Goal: Task Accomplishment & Management: Manage account settings

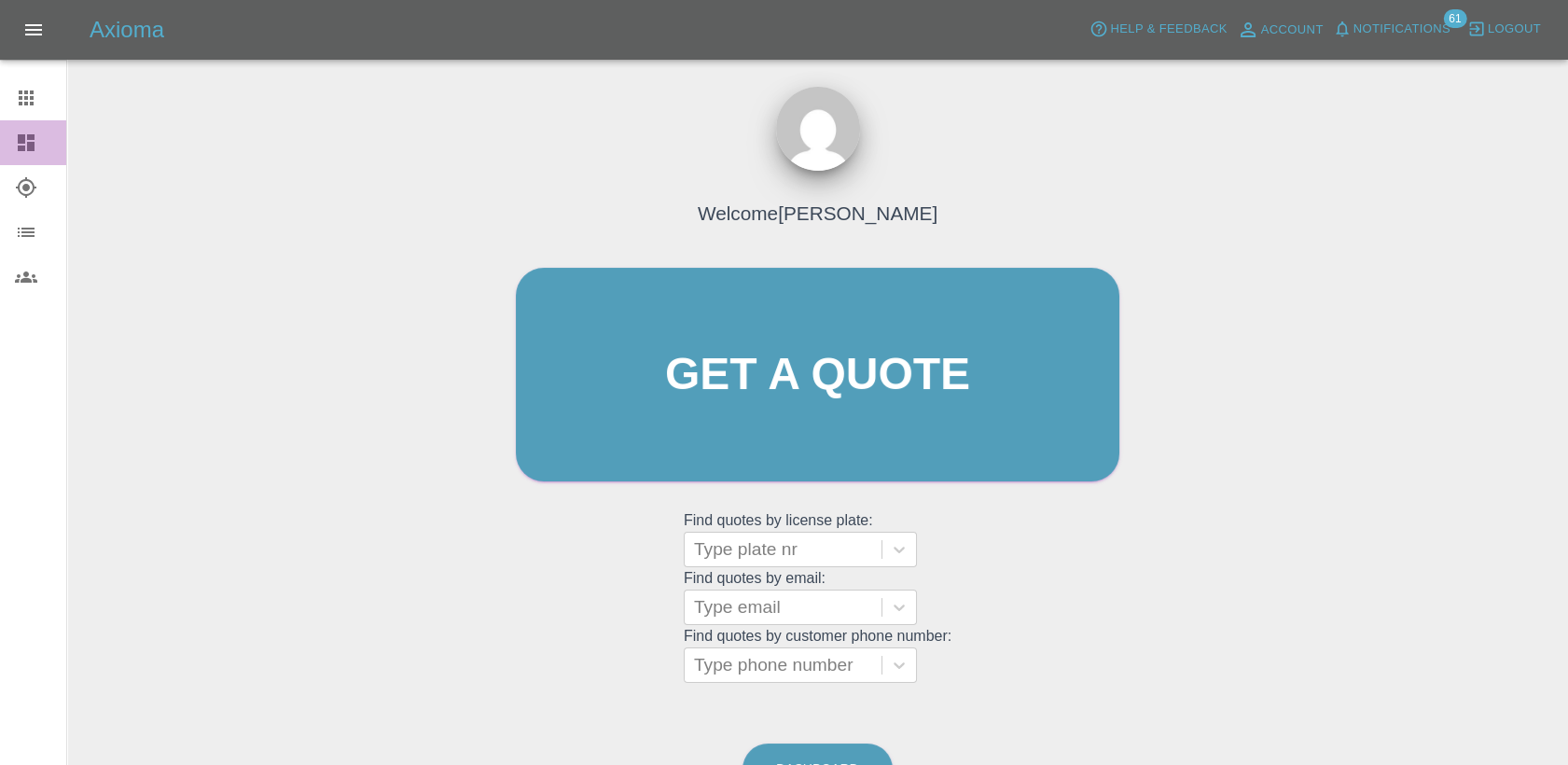
click at [15, 145] on icon at bounding box center [26, 142] width 23 height 23
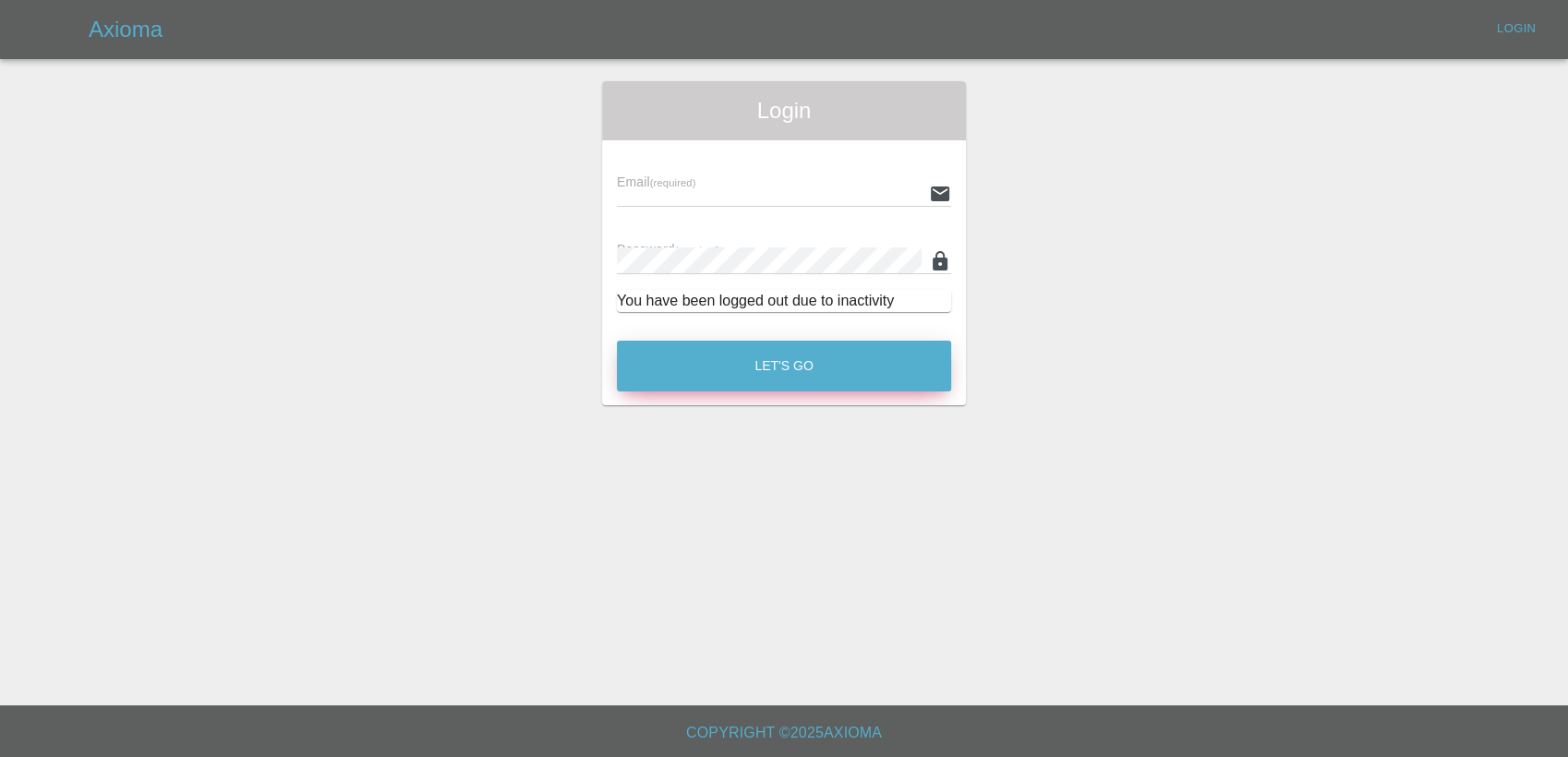
type input "[PERSON_NAME][EMAIL_ADDRESS][PERSON_NAME][DOMAIN_NAME]"
click at [702, 381] on button "Let's Go" at bounding box center [784, 366] width 334 height 51
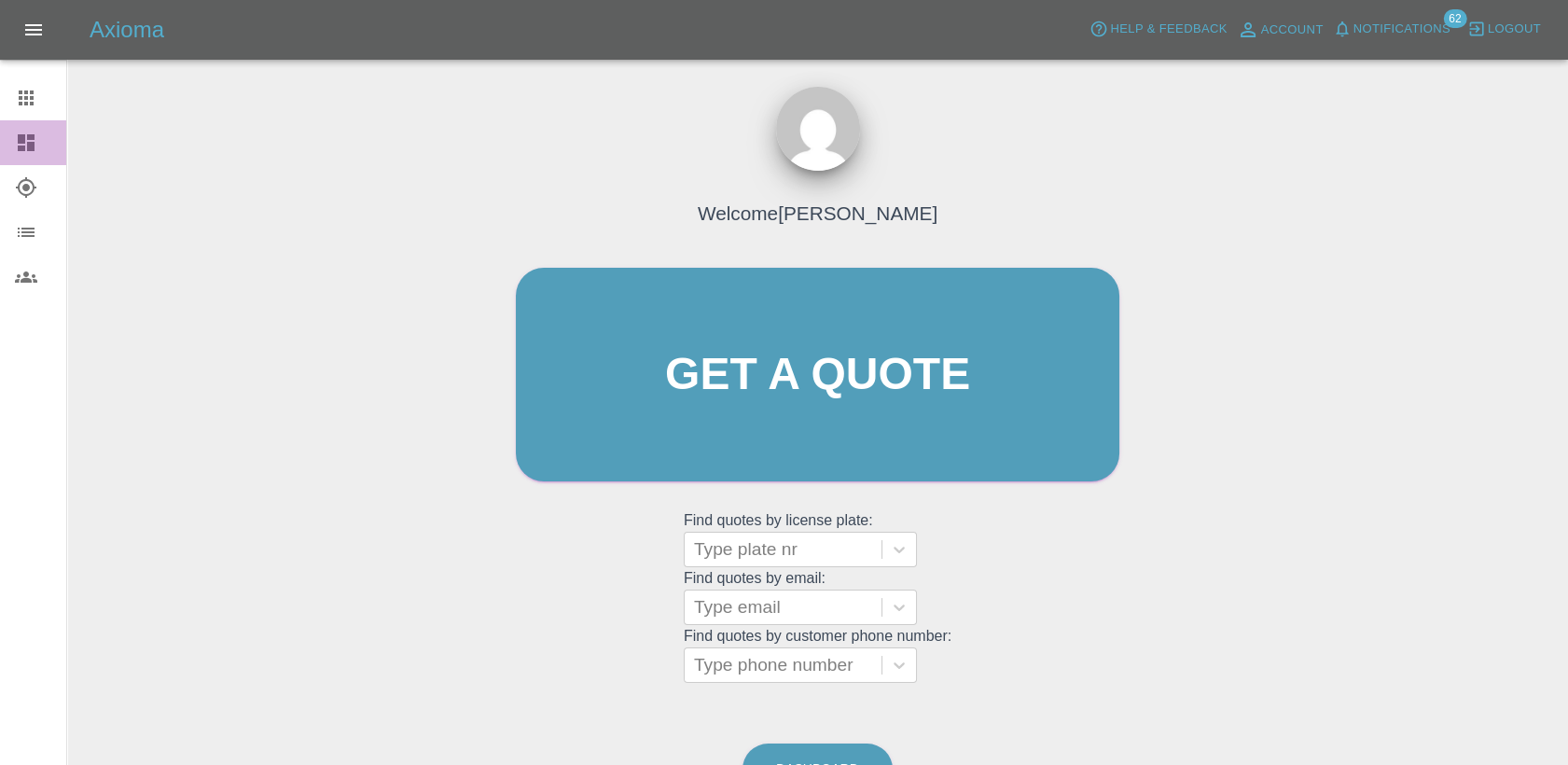
click at [30, 141] on icon at bounding box center [26, 142] width 23 height 23
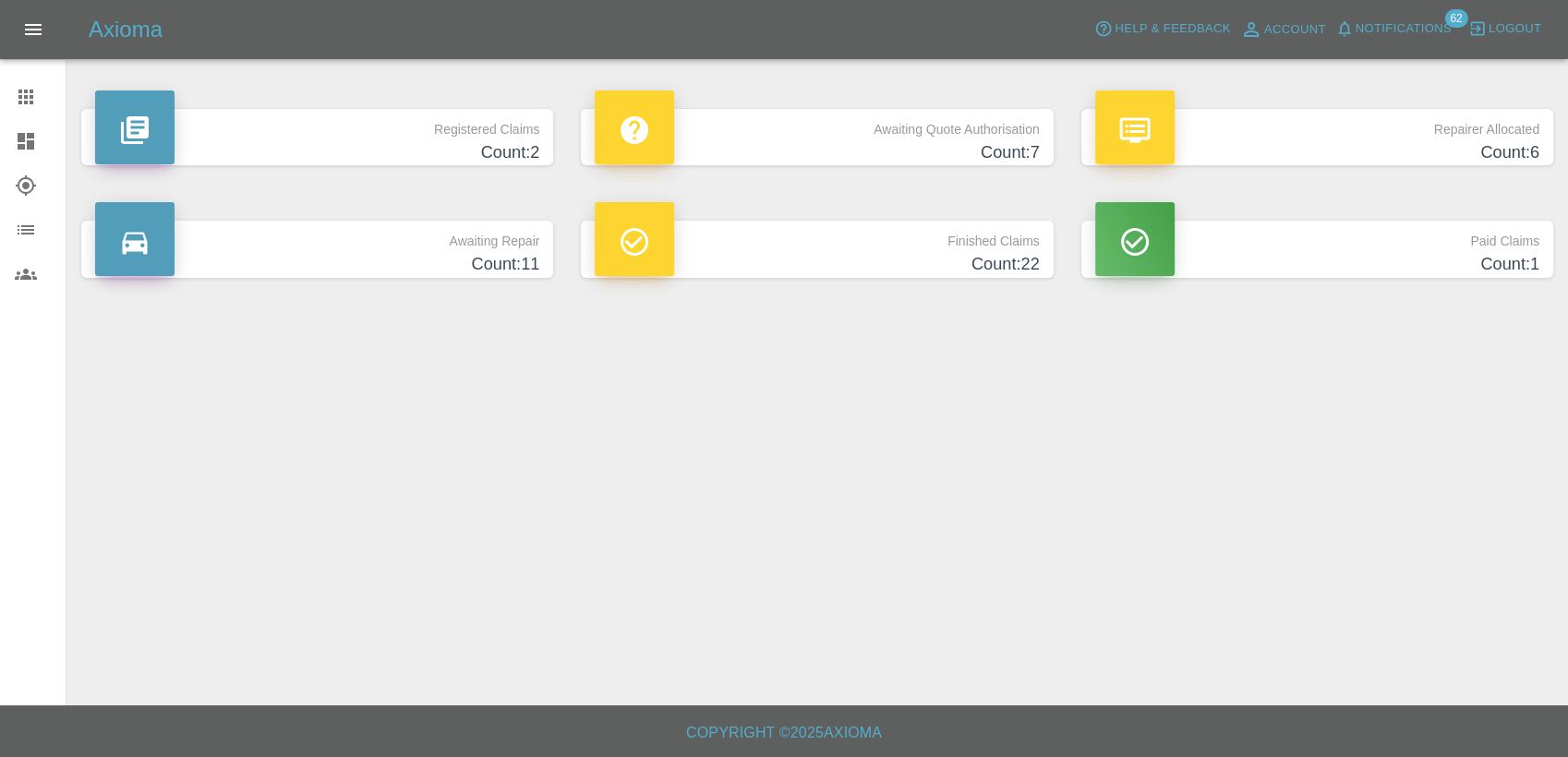
click at [937, 163] on h4 "Count: 7" at bounding box center [817, 153] width 445 height 25
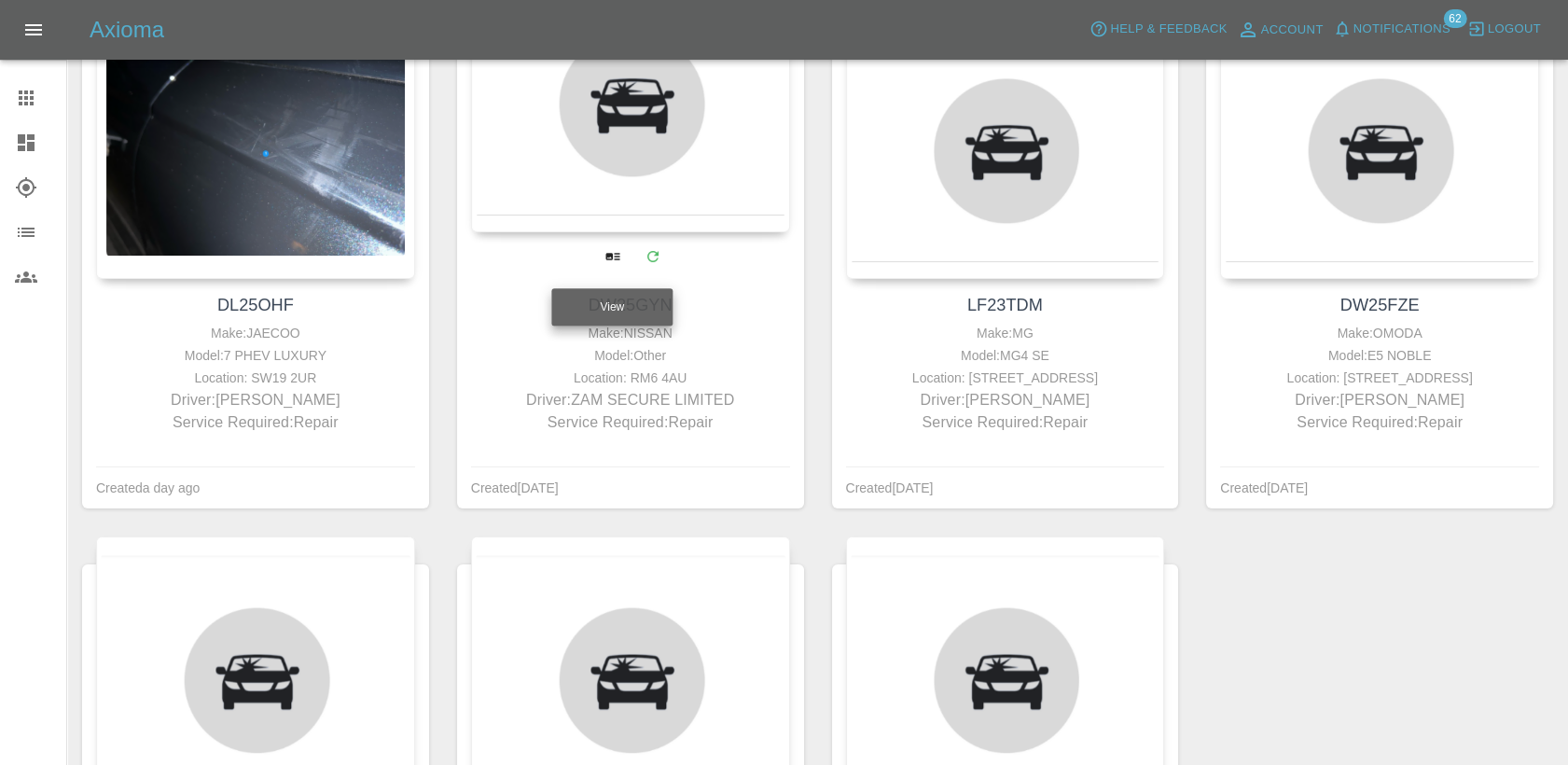
scroll to position [311, 0]
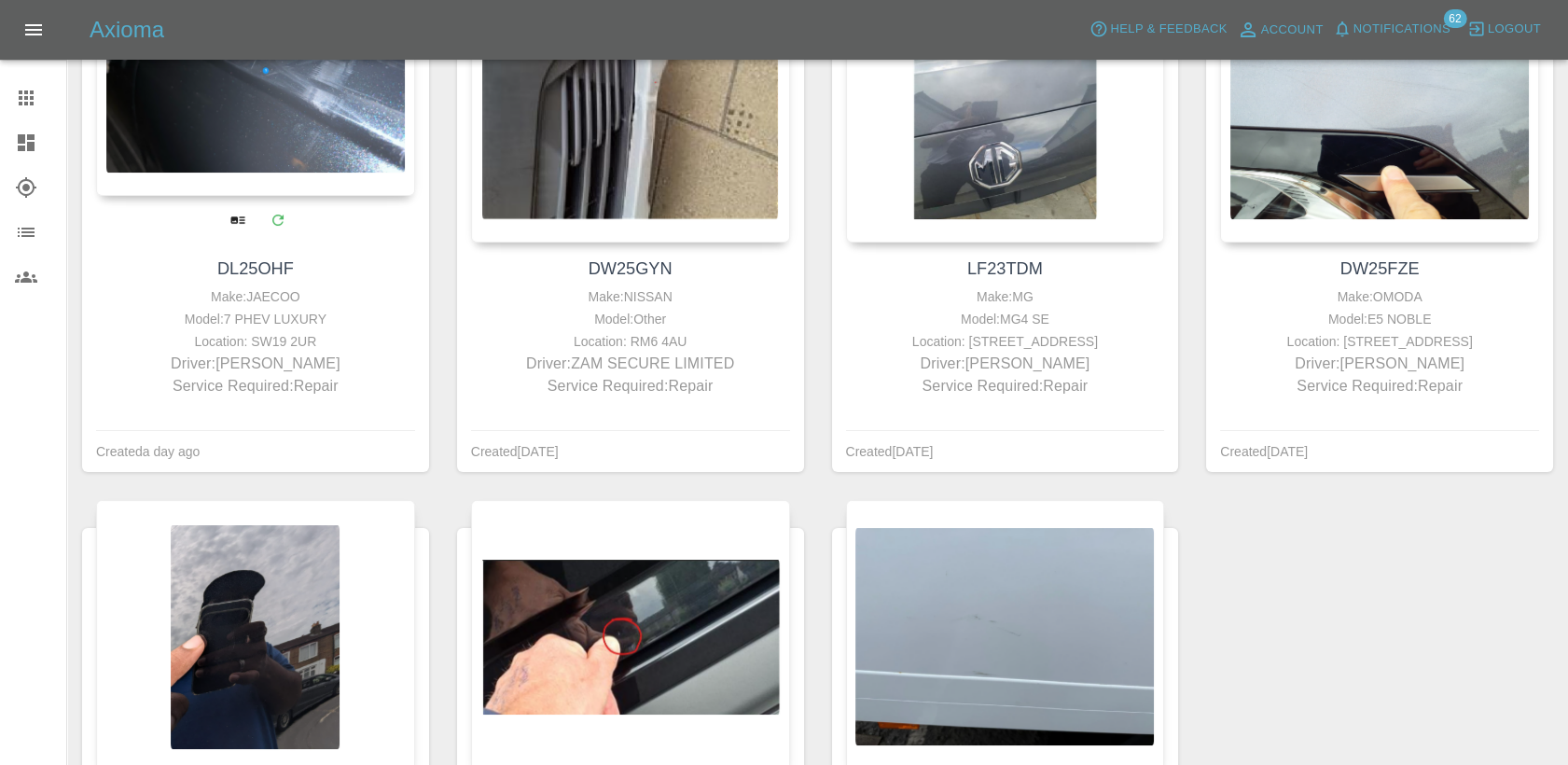
click at [326, 153] on div at bounding box center [255, 59] width 319 height 272
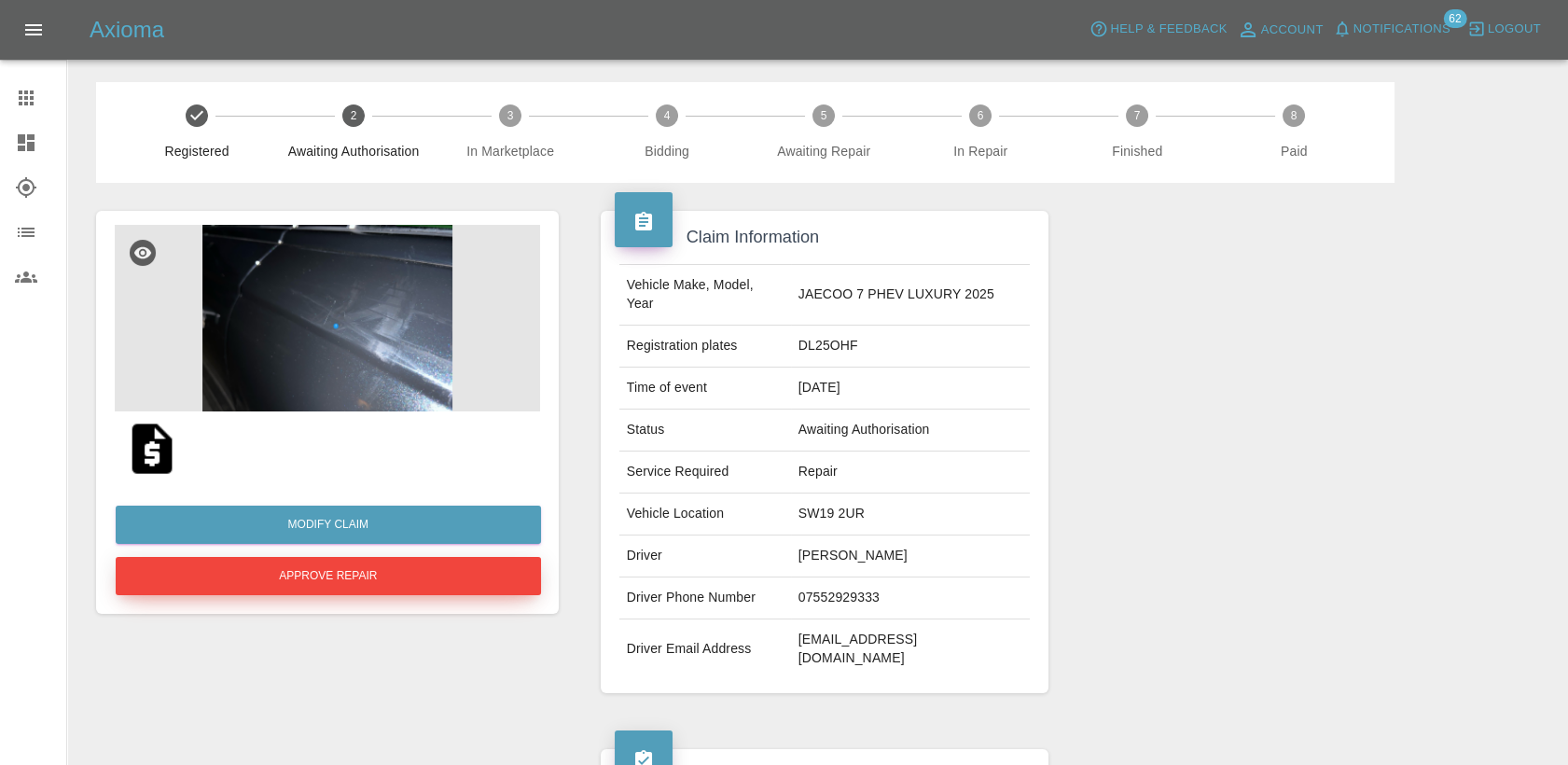
click at [485, 574] on button "Approve Repair" at bounding box center [328, 575] width 425 height 38
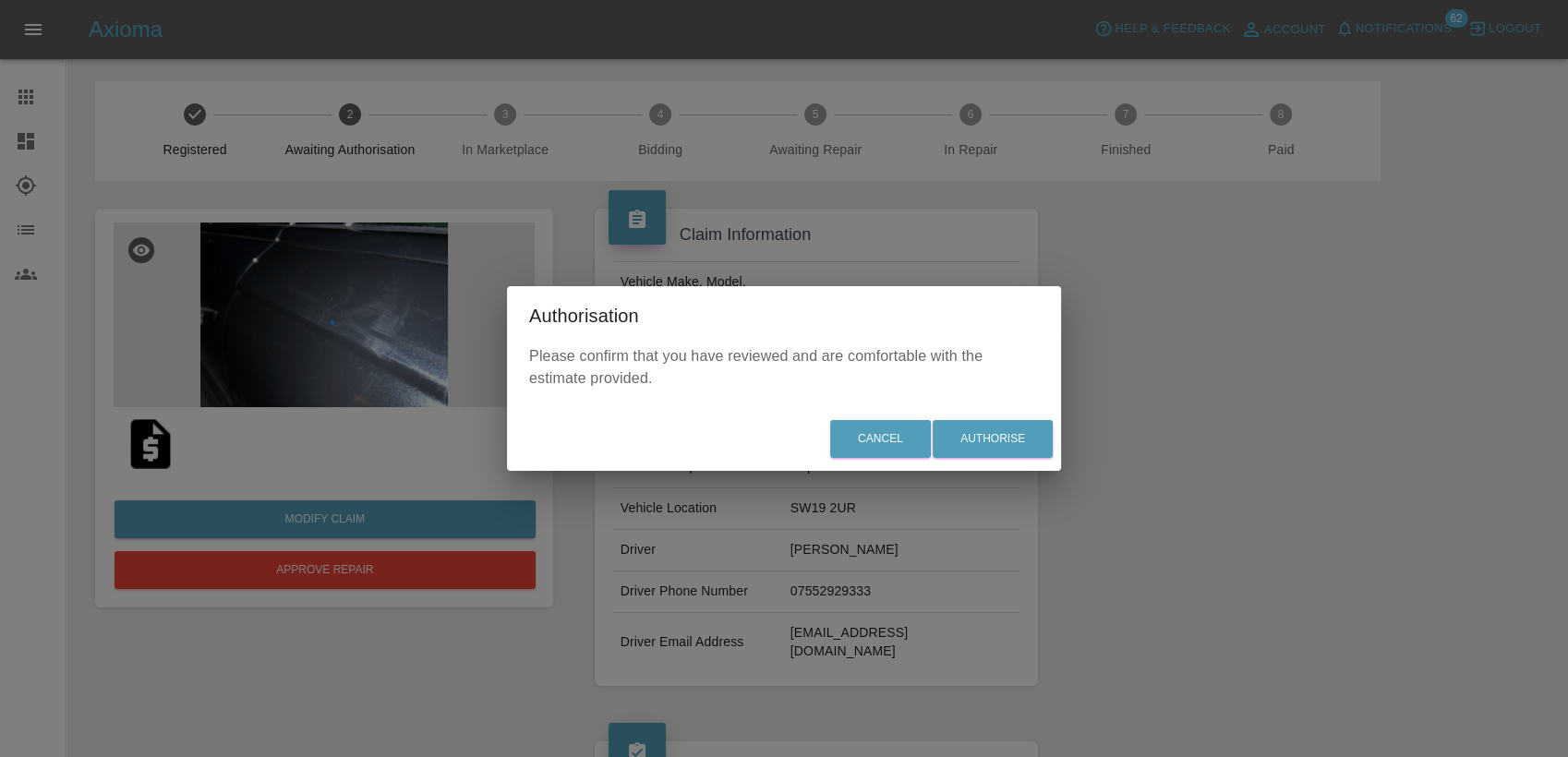
click at [1069, 440] on div "Authorisation Please confirm that you have reviewed and are comfortable with th…" at bounding box center [784, 378] width 1568 height 757
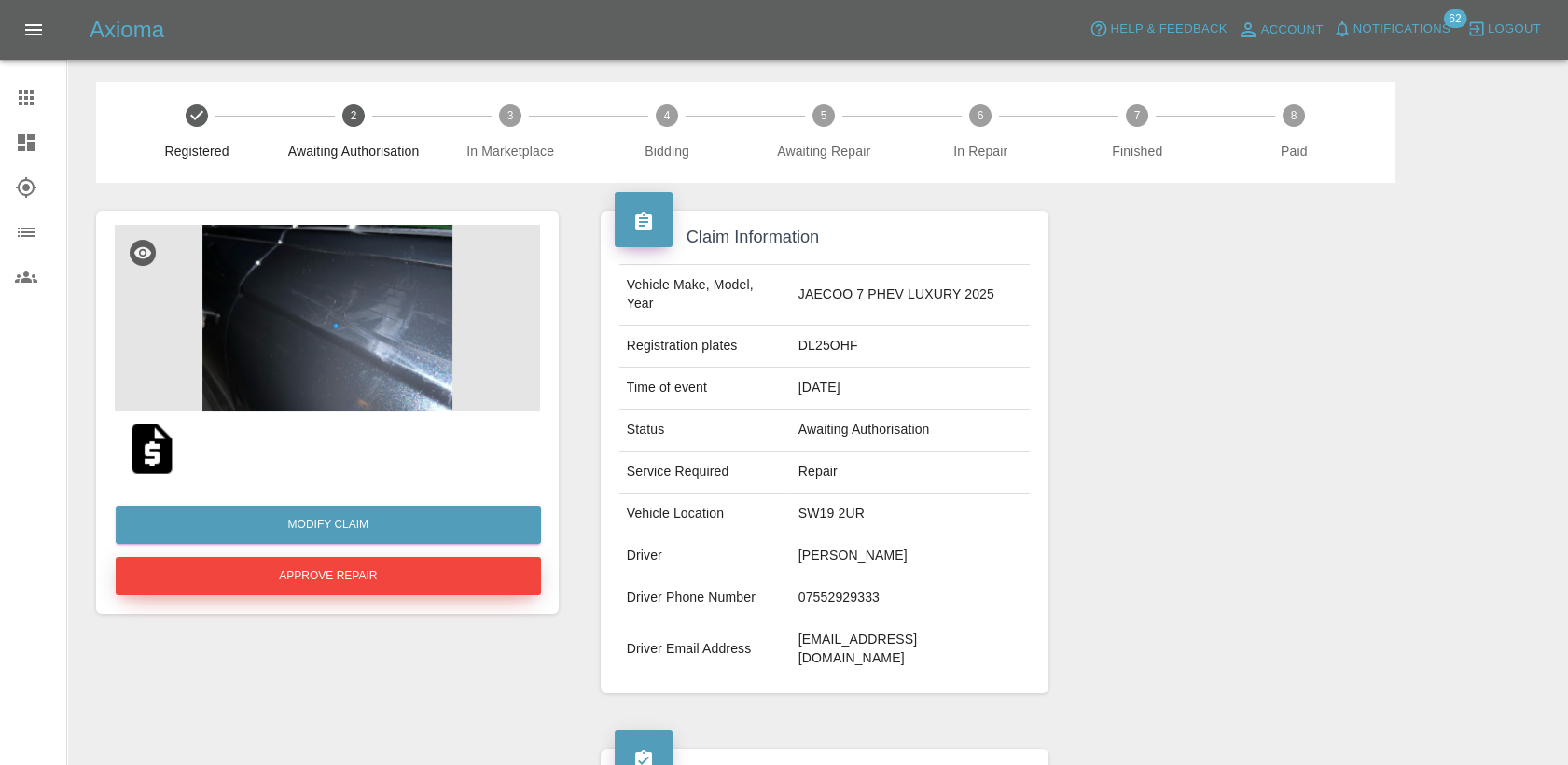
click at [504, 592] on button "Approve Repair" at bounding box center [328, 575] width 425 height 38
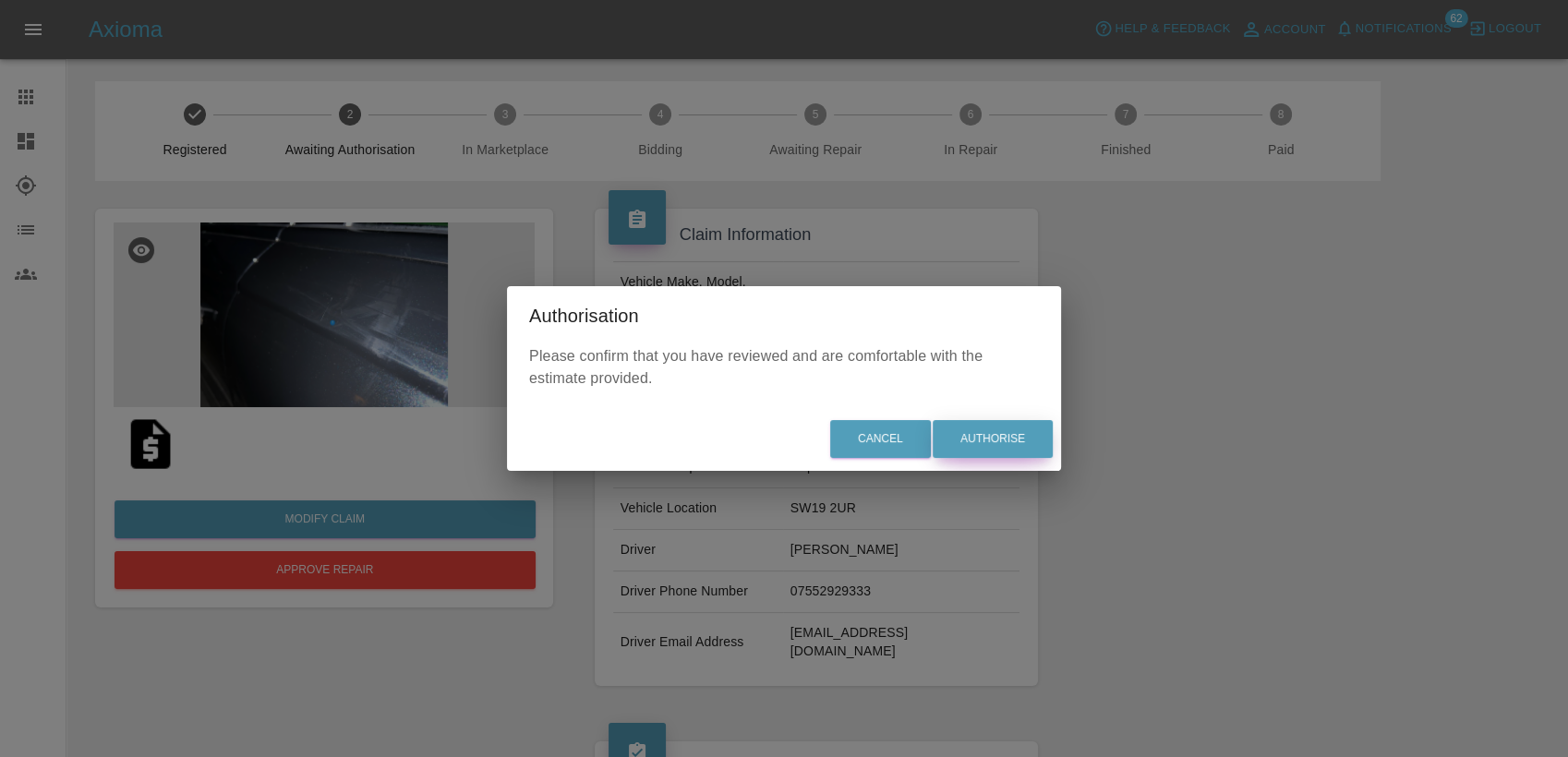
click at [1026, 442] on button "Authorise" at bounding box center [993, 439] width 120 height 38
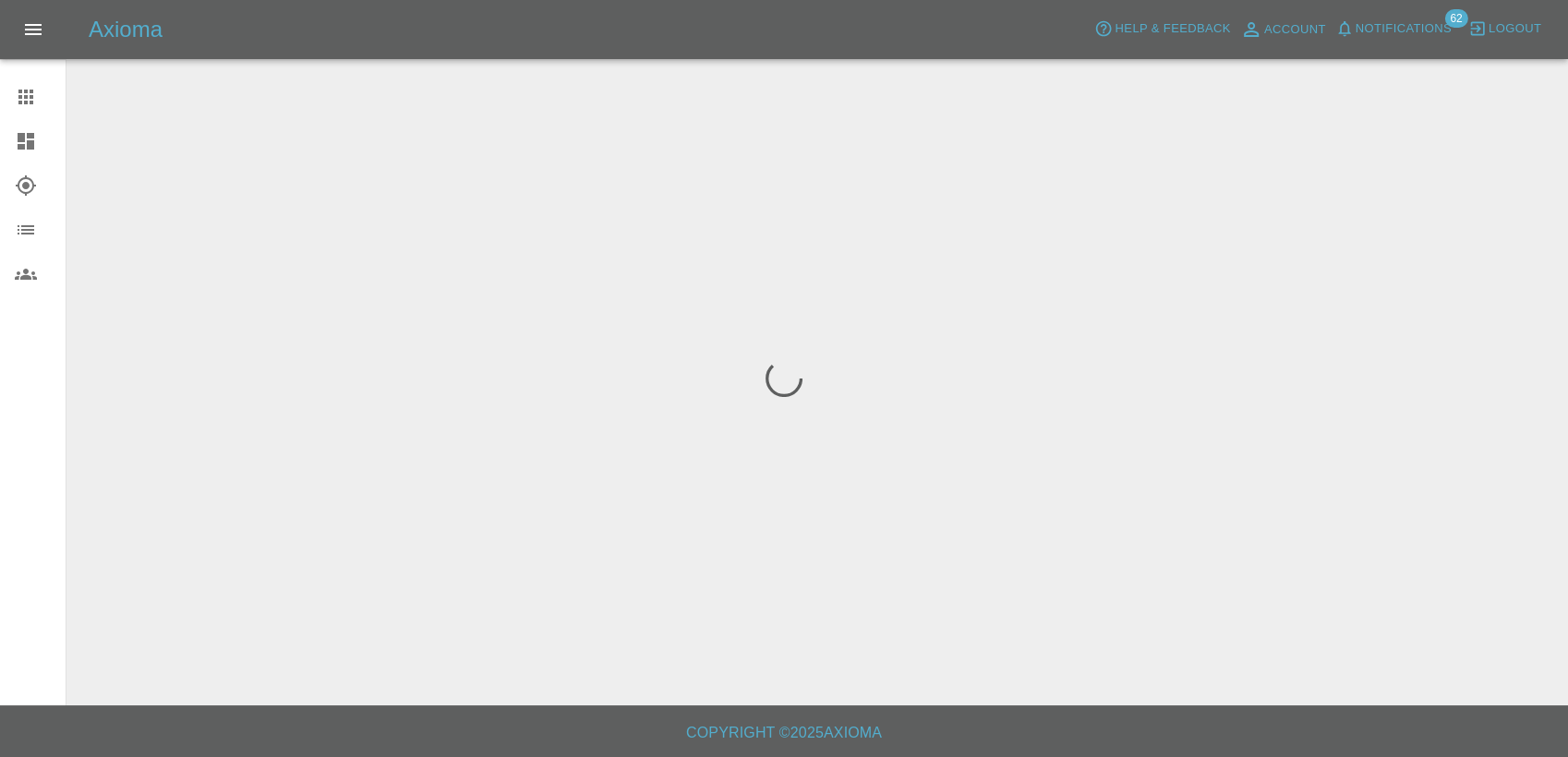
drag, startPoint x: 29, startPoint y: 139, endPoint x: 49, endPoint y: 158, distance: 27.6
click at [28, 139] on icon at bounding box center [25, 141] width 22 height 22
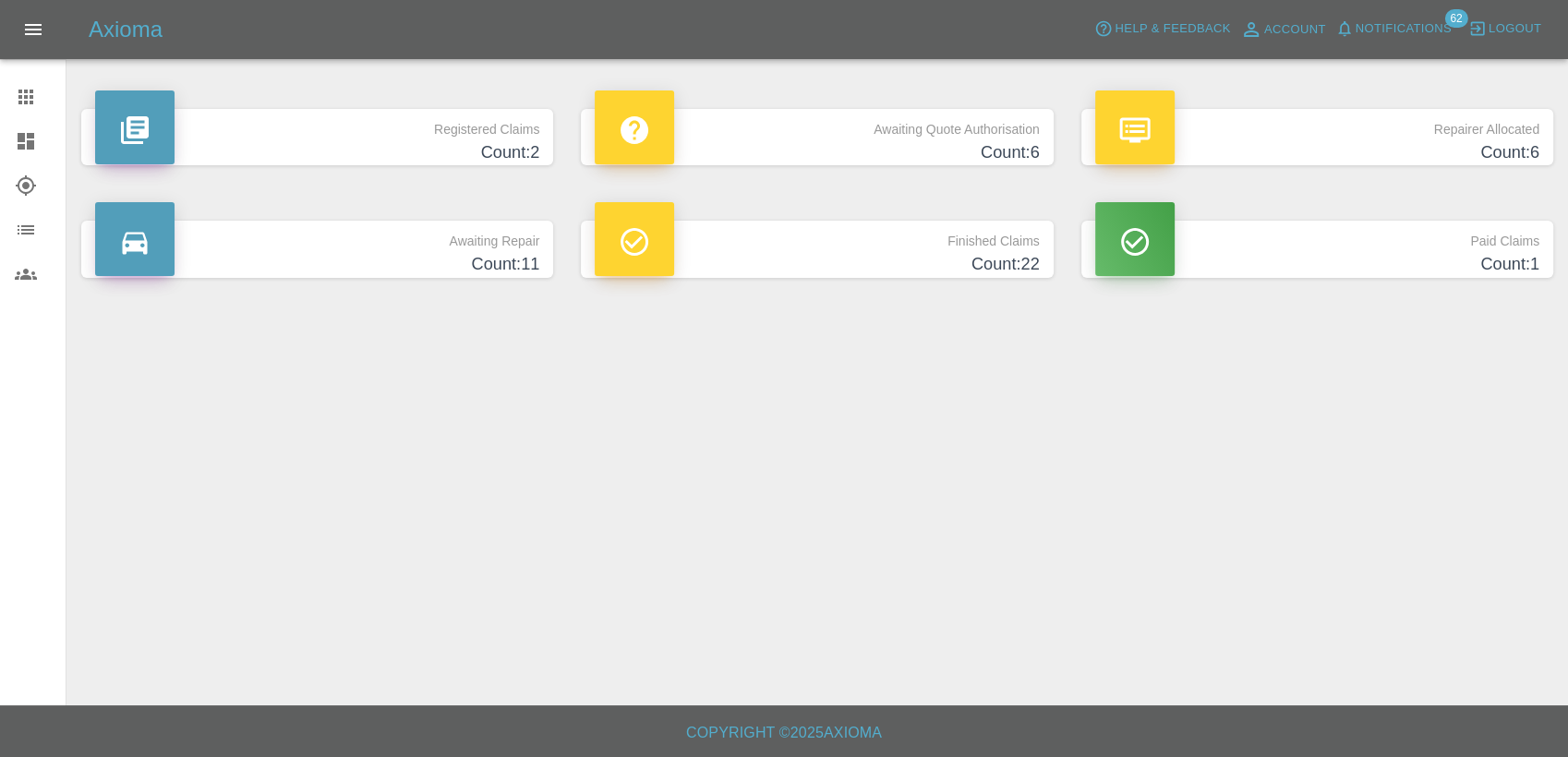
click at [815, 129] on p "Awaiting Quote Authorisation" at bounding box center [817, 125] width 445 height 31
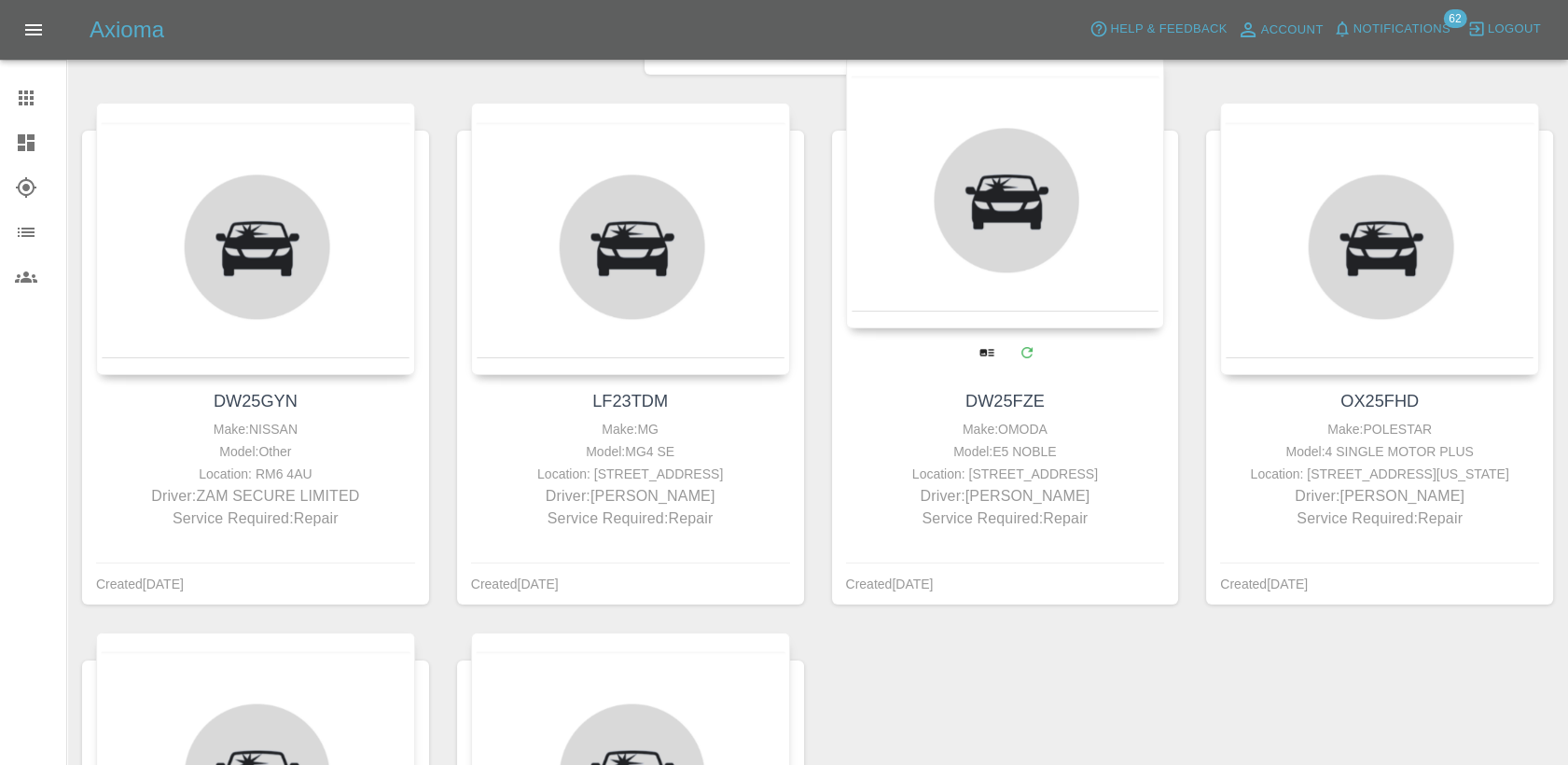
scroll to position [207, 0]
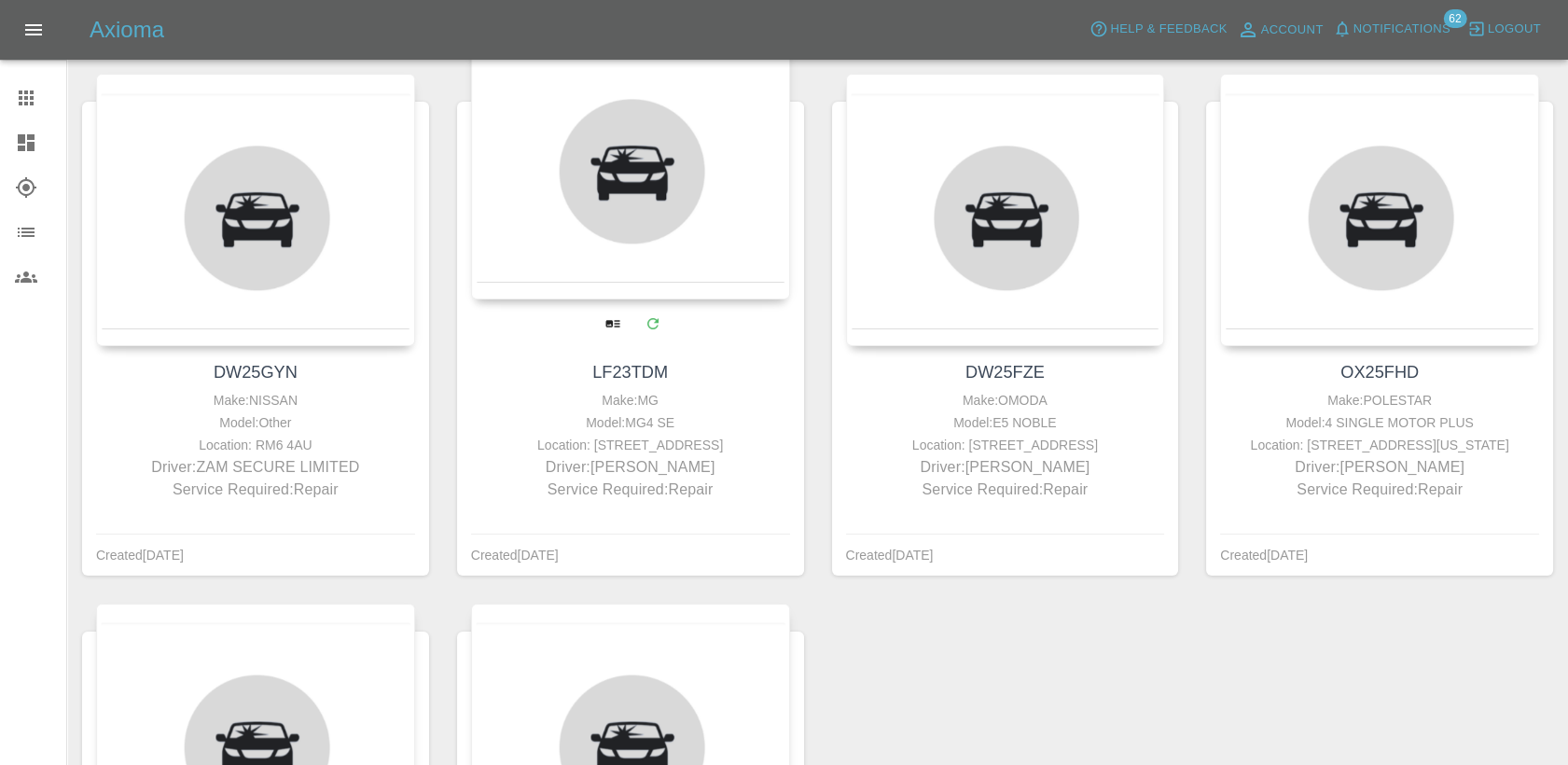
click at [652, 375] on link "LF23TDM" at bounding box center [630, 372] width 76 height 19
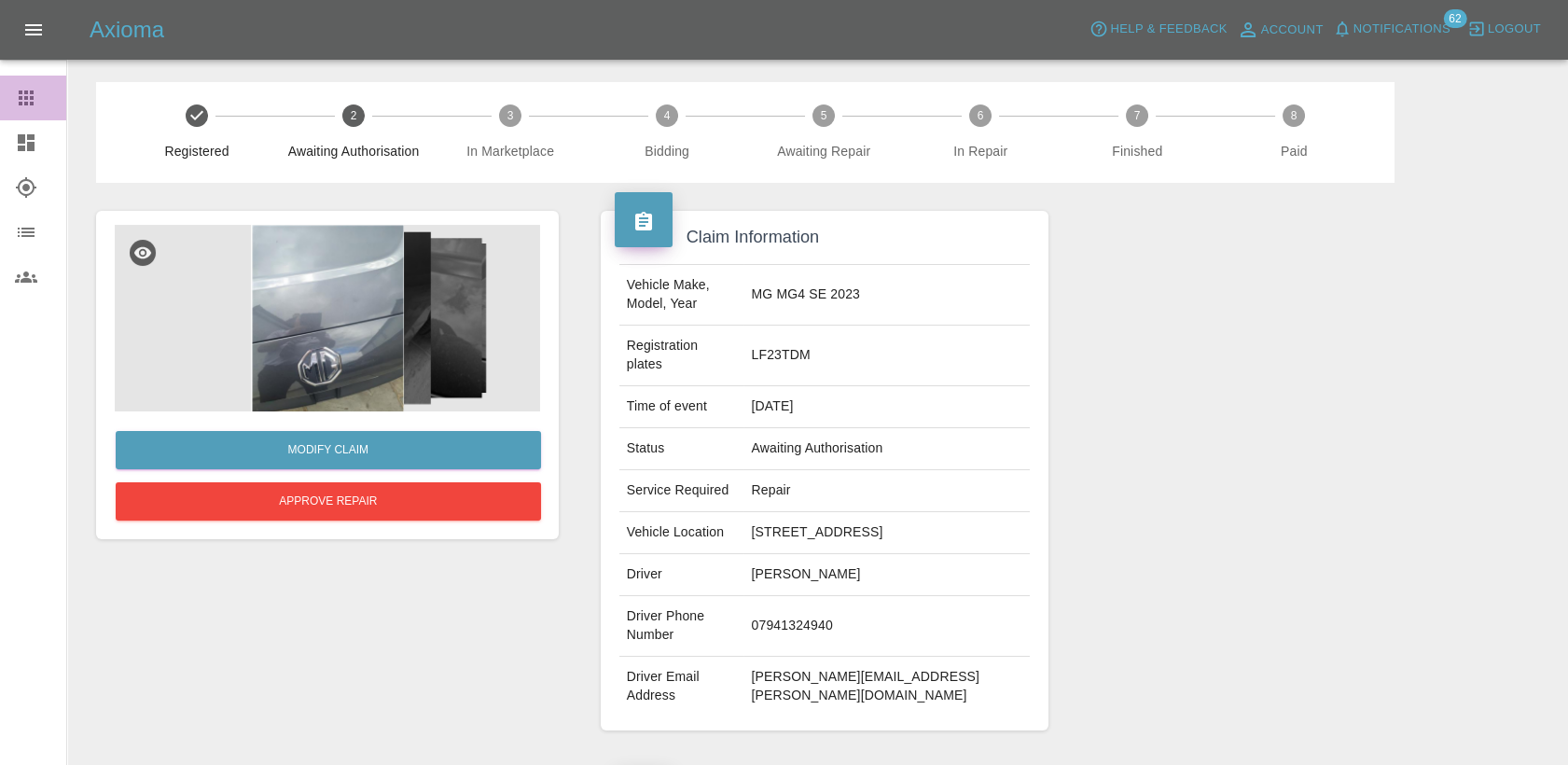
click at [30, 94] on icon at bounding box center [26, 98] width 15 height 15
